Goal: Transaction & Acquisition: Obtain resource

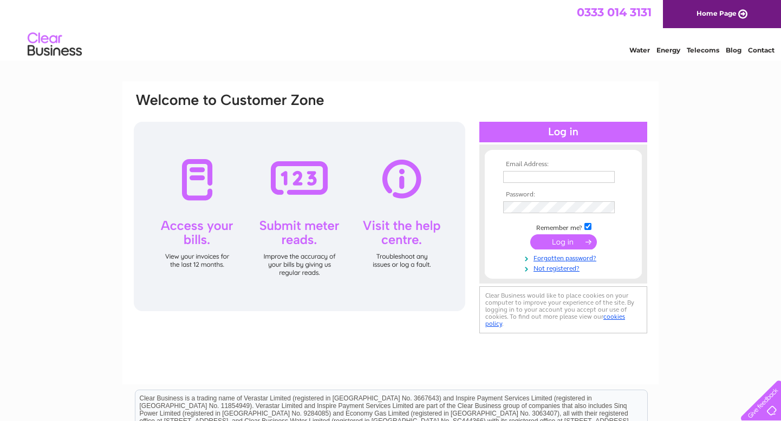
type input "[EMAIL_ADDRESS][DOMAIN_NAME]"
click at [567, 239] on input "submit" at bounding box center [563, 242] width 67 height 15
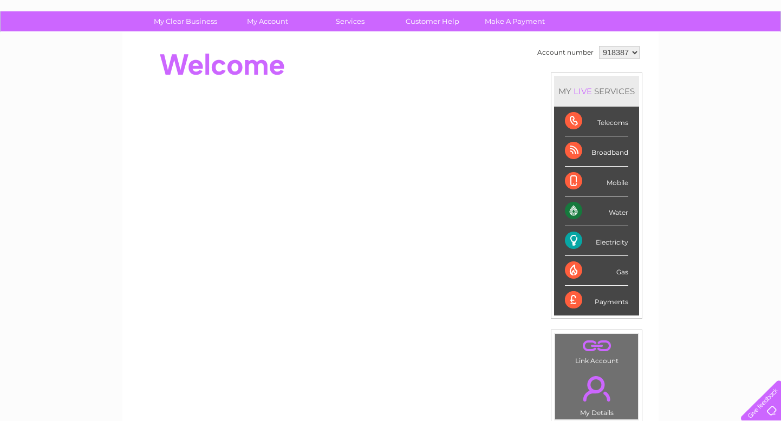
scroll to position [60, 0]
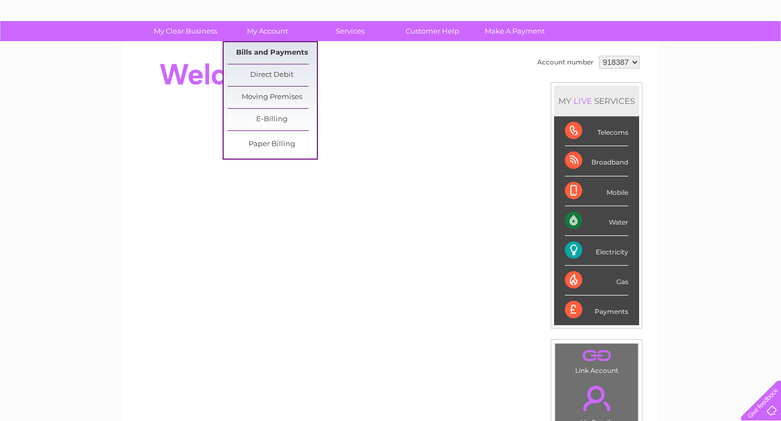
click at [269, 53] on link "Bills and Payments" at bounding box center [272, 53] width 89 height 22
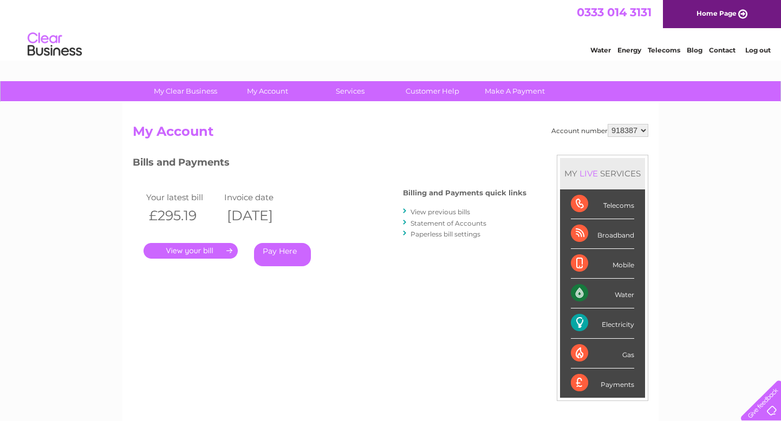
click at [200, 251] on link "." at bounding box center [191, 251] width 94 height 16
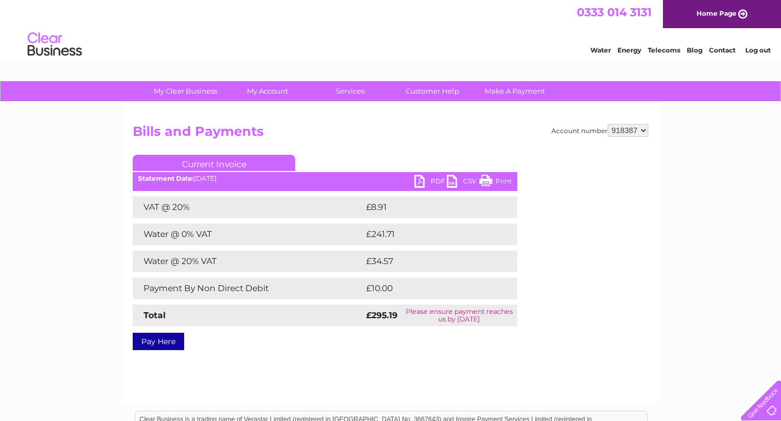
click at [430, 180] on link "PDF" at bounding box center [430, 183] width 33 height 16
click at [283, 60] on div "Water Energy Telecoms Blog Contact Log out" at bounding box center [390, 45] width 781 height 35
